Goal: Transaction & Acquisition: Purchase product/service

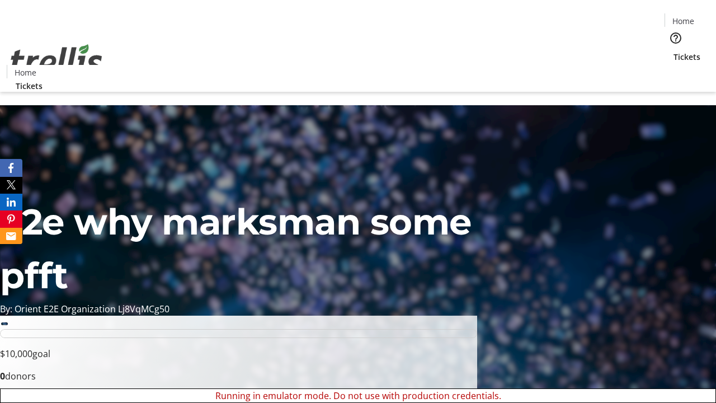
click at [673, 51] on span "Tickets" at bounding box center [686, 57] width 27 height 12
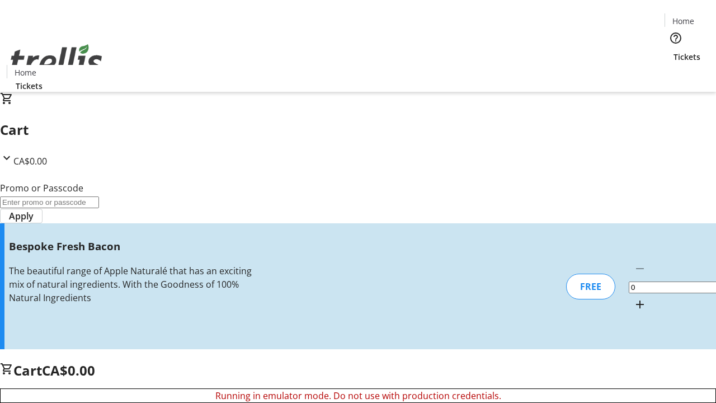
click at [633, 298] on mat-icon "Increment by one" at bounding box center [639, 304] width 13 height 13
type input "1"
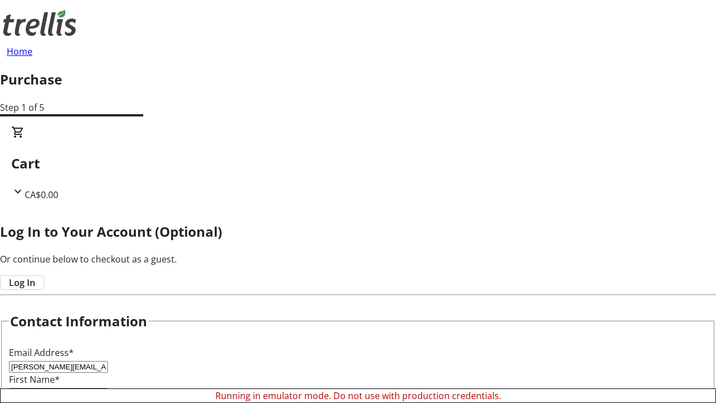
type input "[PERSON_NAME][EMAIL_ADDRESS][DOMAIN_NAME]"
type input "[PERSON_NAME]"
type input "Watsica"
